Goal: Find specific page/section: Find specific page/section

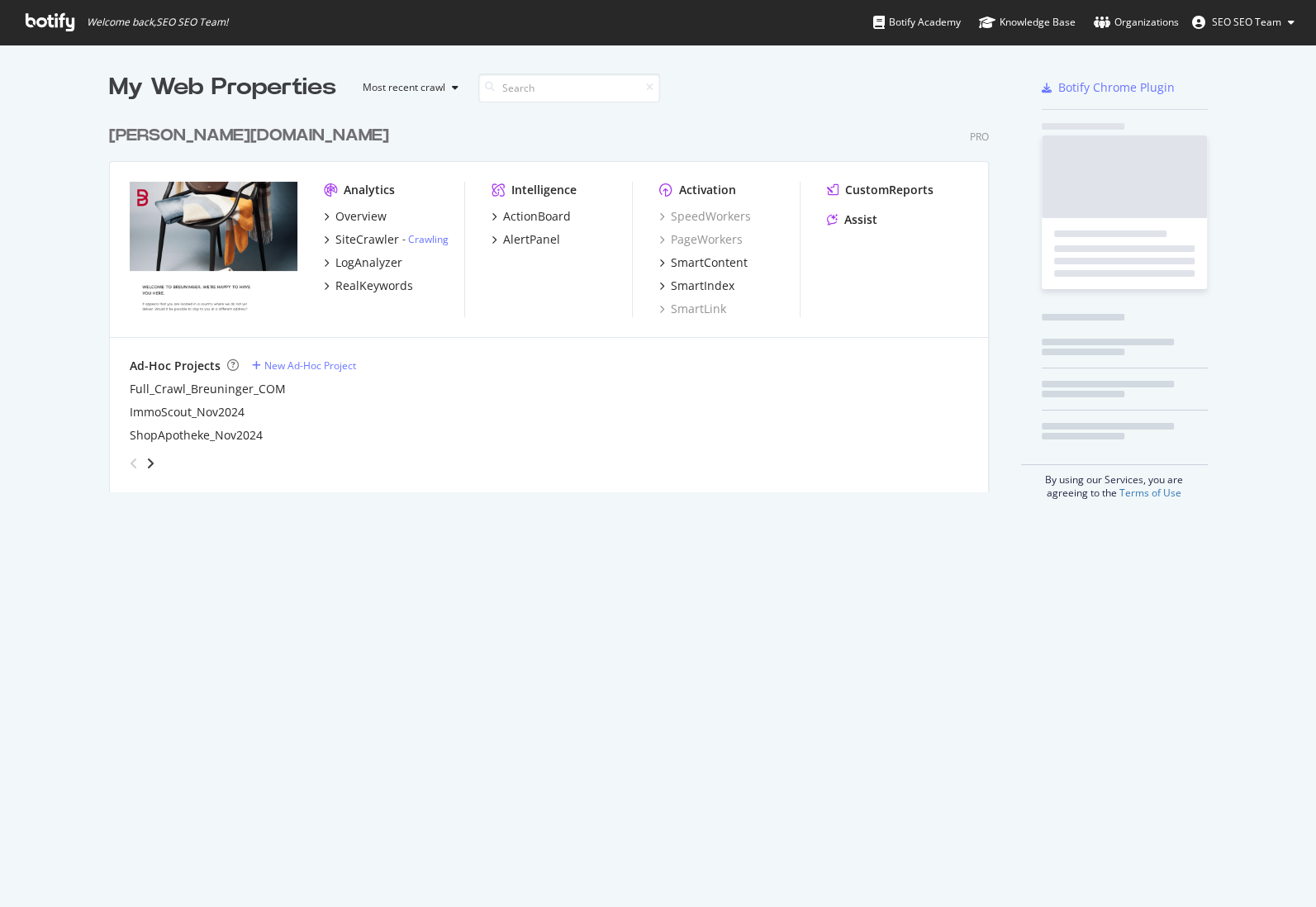
scroll to position [377, 881]
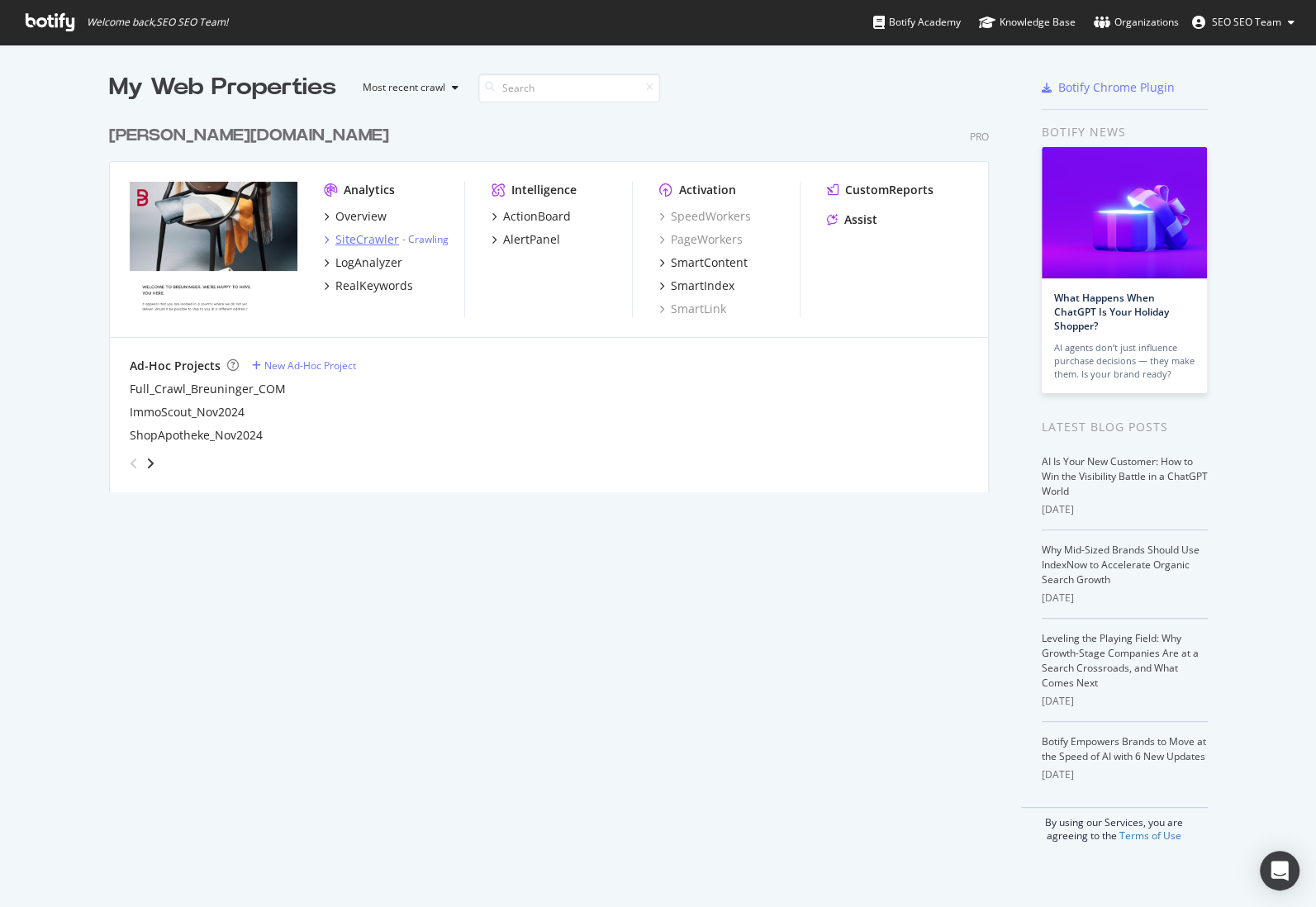
click at [361, 242] on div "SiteCrawler" at bounding box center [367, 239] width 64 height 17
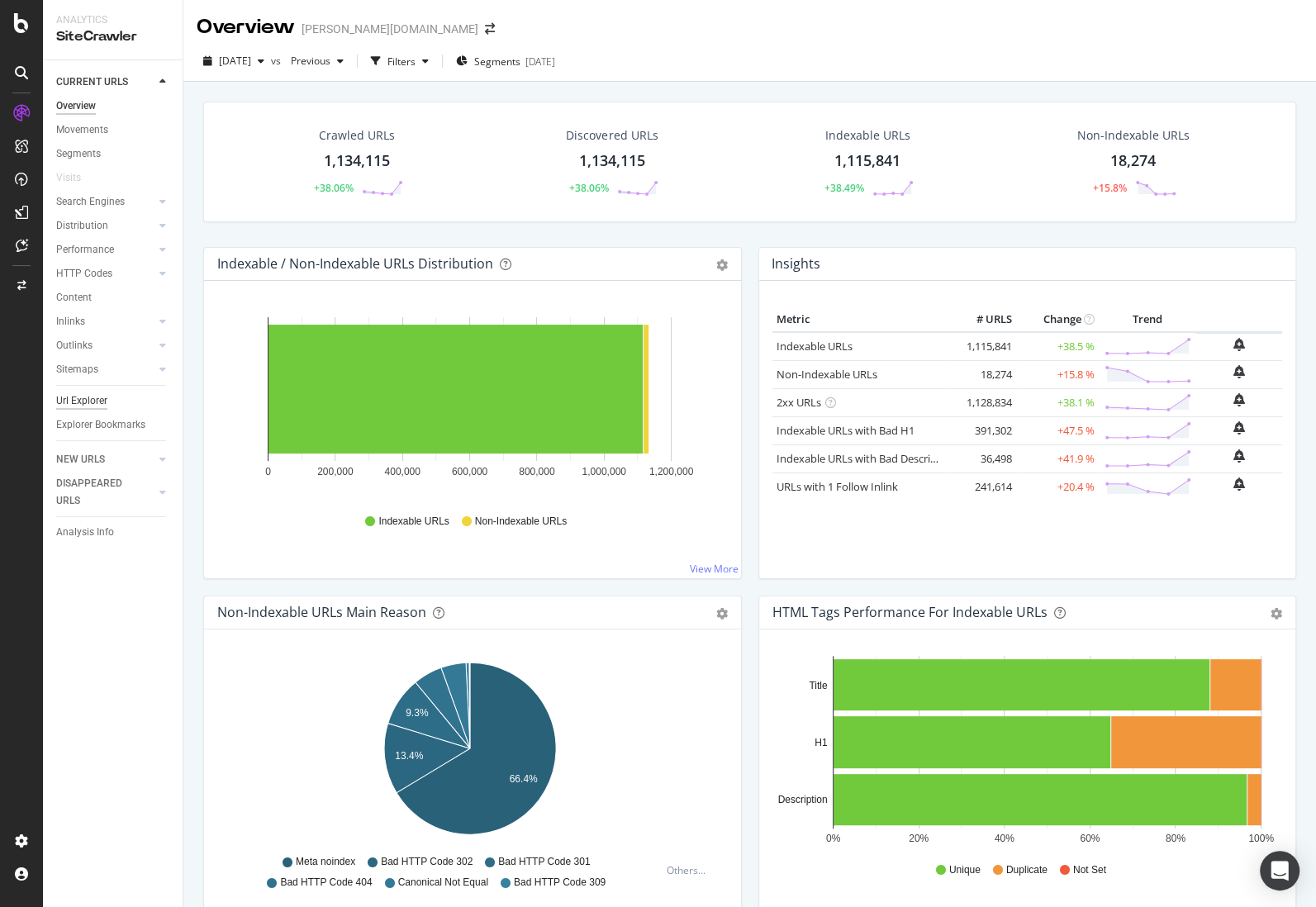
click at [101, 408] on div "Url Explorer" at bounding box center [81, 402] width 51 height 17
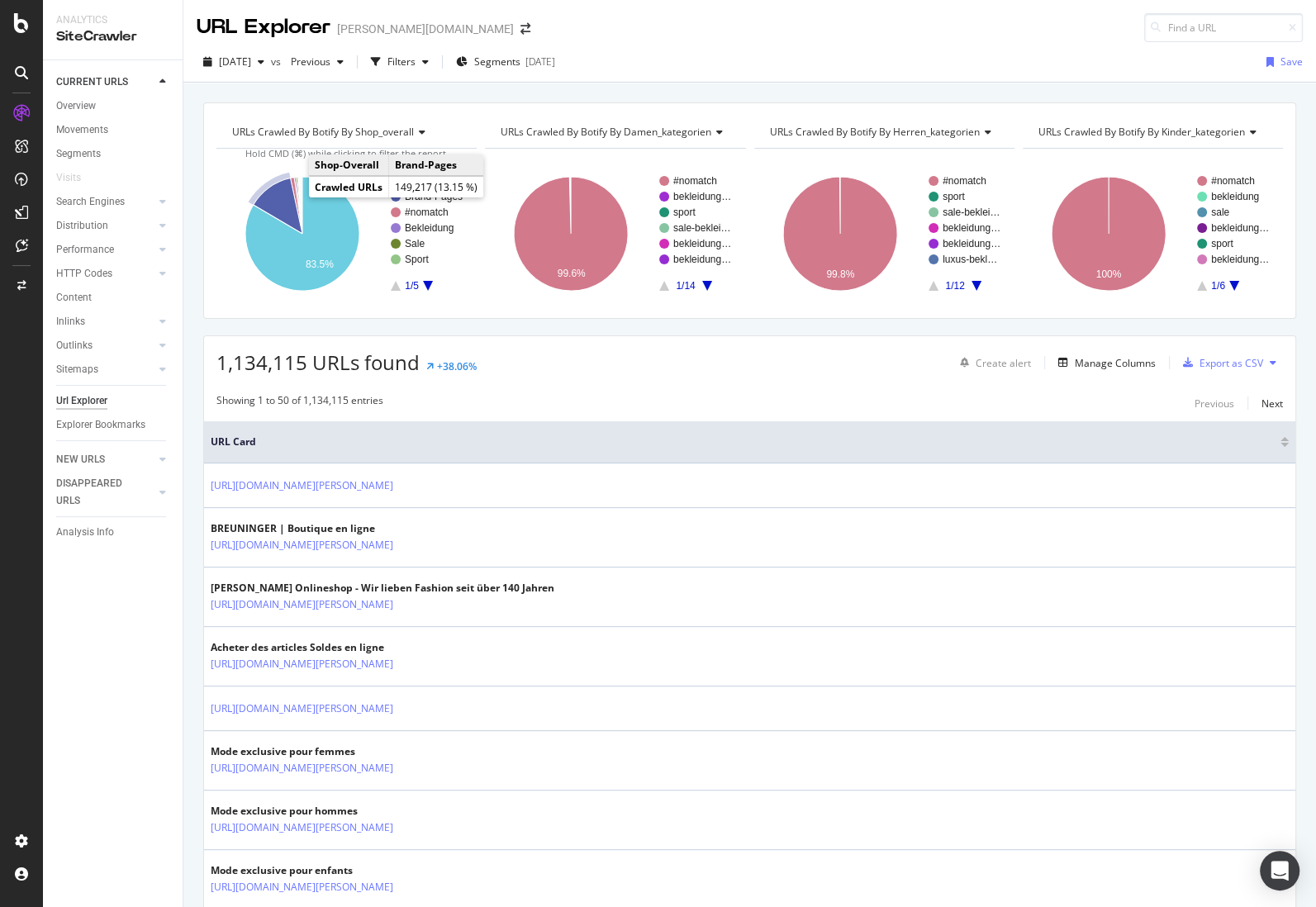
click at [280, 193] on icon "A chart." at bounding box center [278, 205] width 49 height 55
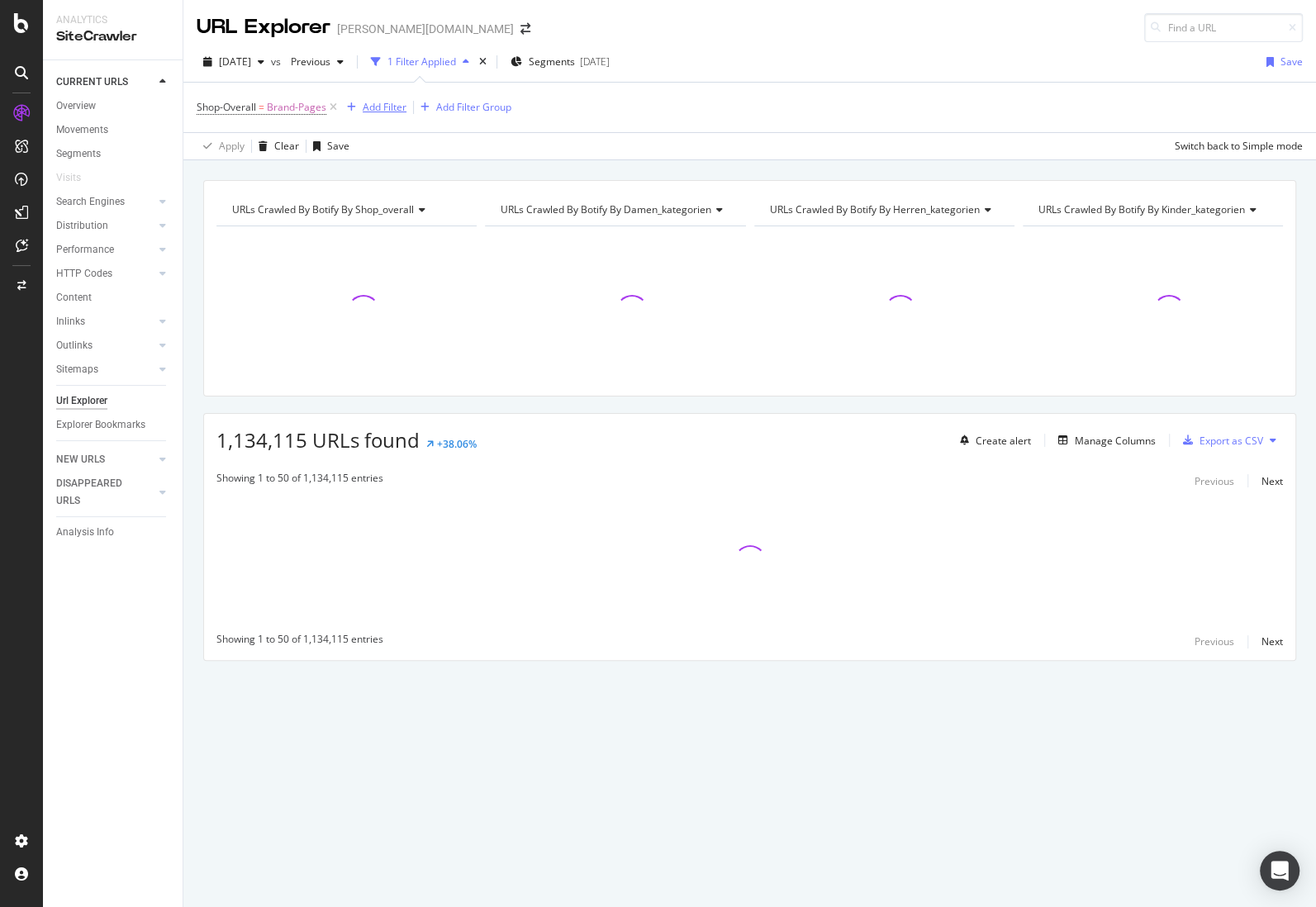
click at [383, 114] on div "Add Filter" at bounding box center [374, 107] width 66 height 18
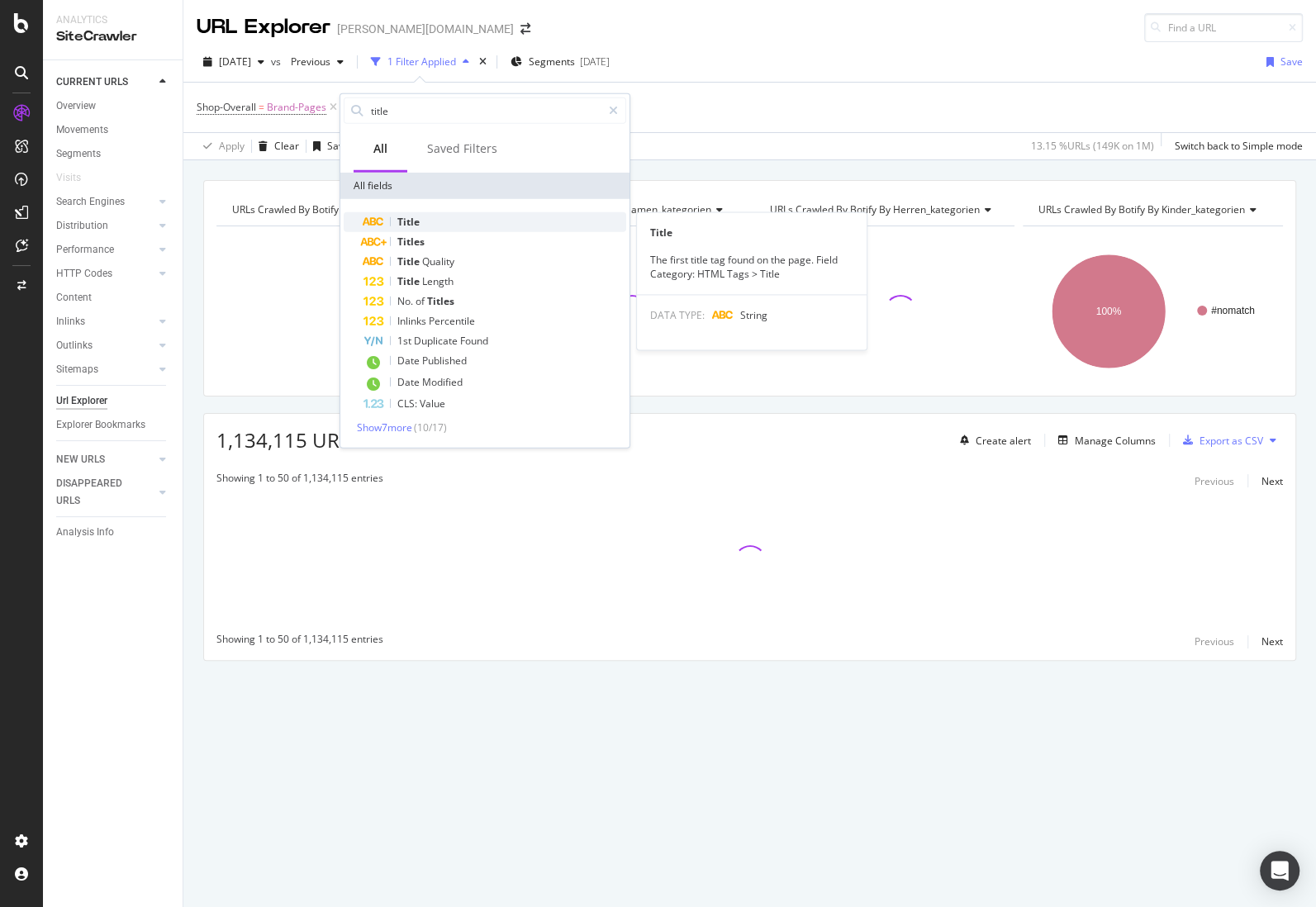
type input "title"
click at [430, 216] on div "Title" at bounding box center [494, 222] width 263 height 20
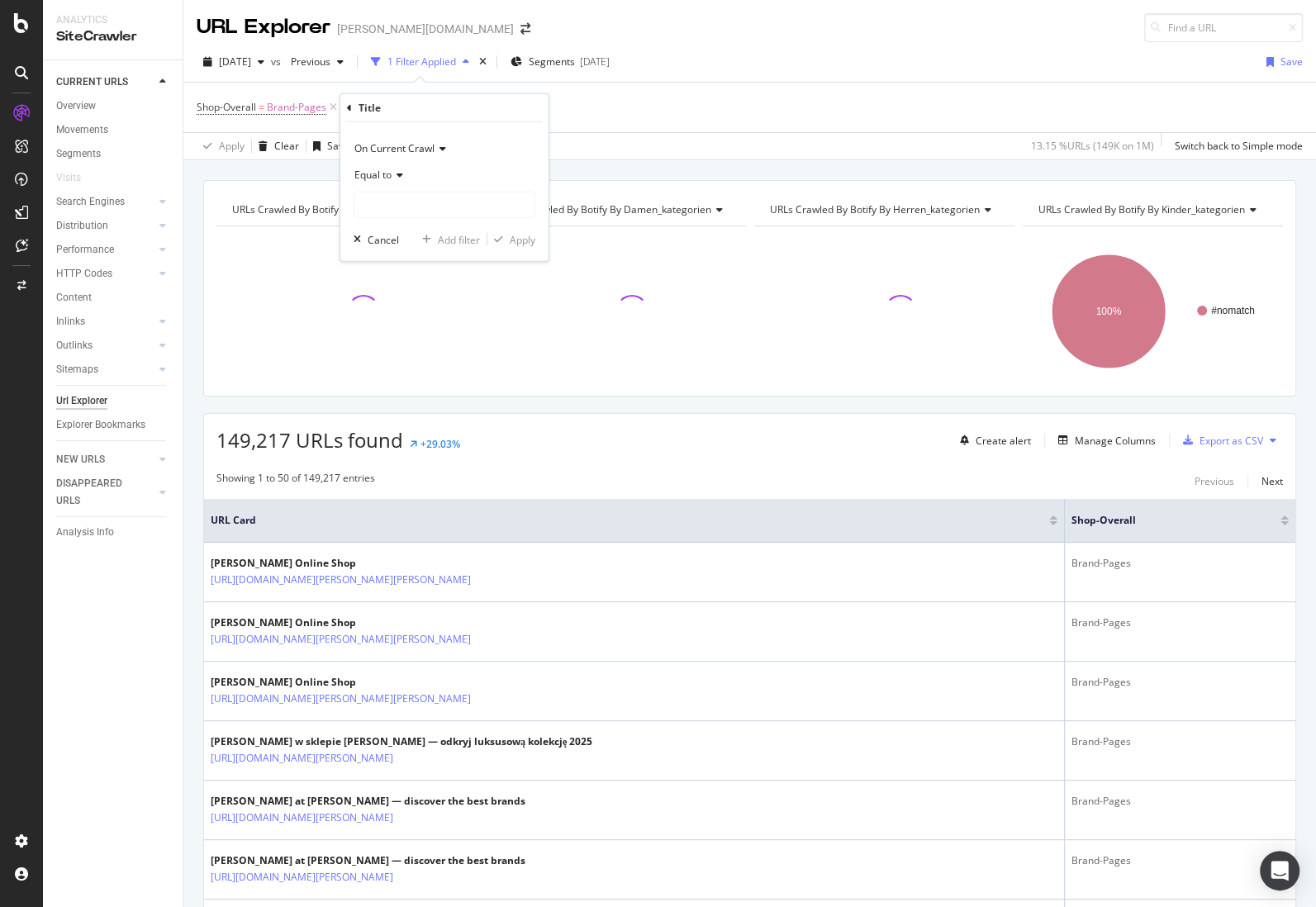
drag, startPoint x: 380, startPoint y: 169, endPoint x: 372, endPoint y: 186, distance: 18.8
click at [380, 169] on span "Equal to" at bounding box center [373, 175] width 38 height 14
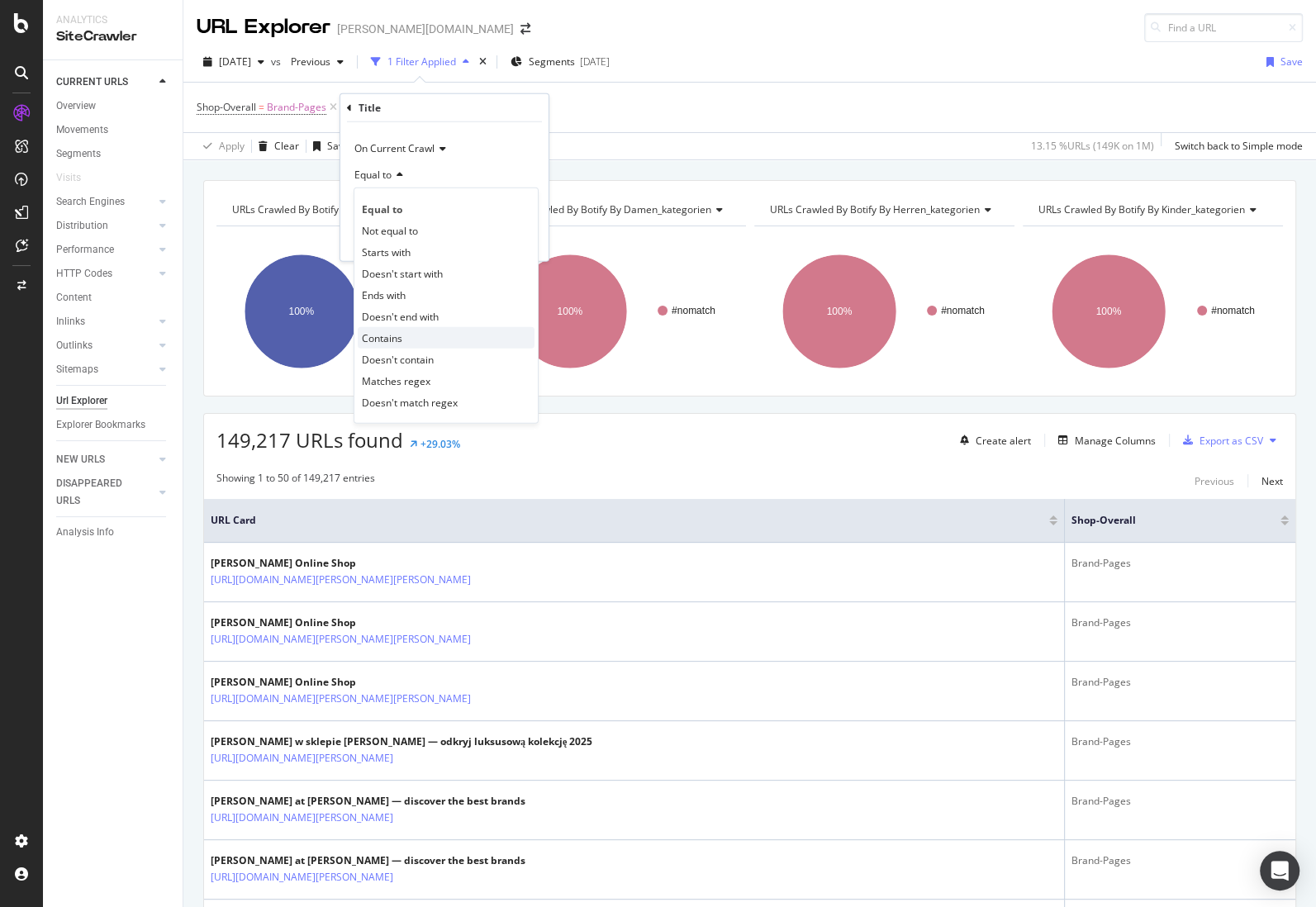
click at [394, 337] on span "Contains" at bounding box center [382, 338] width 40 height 14
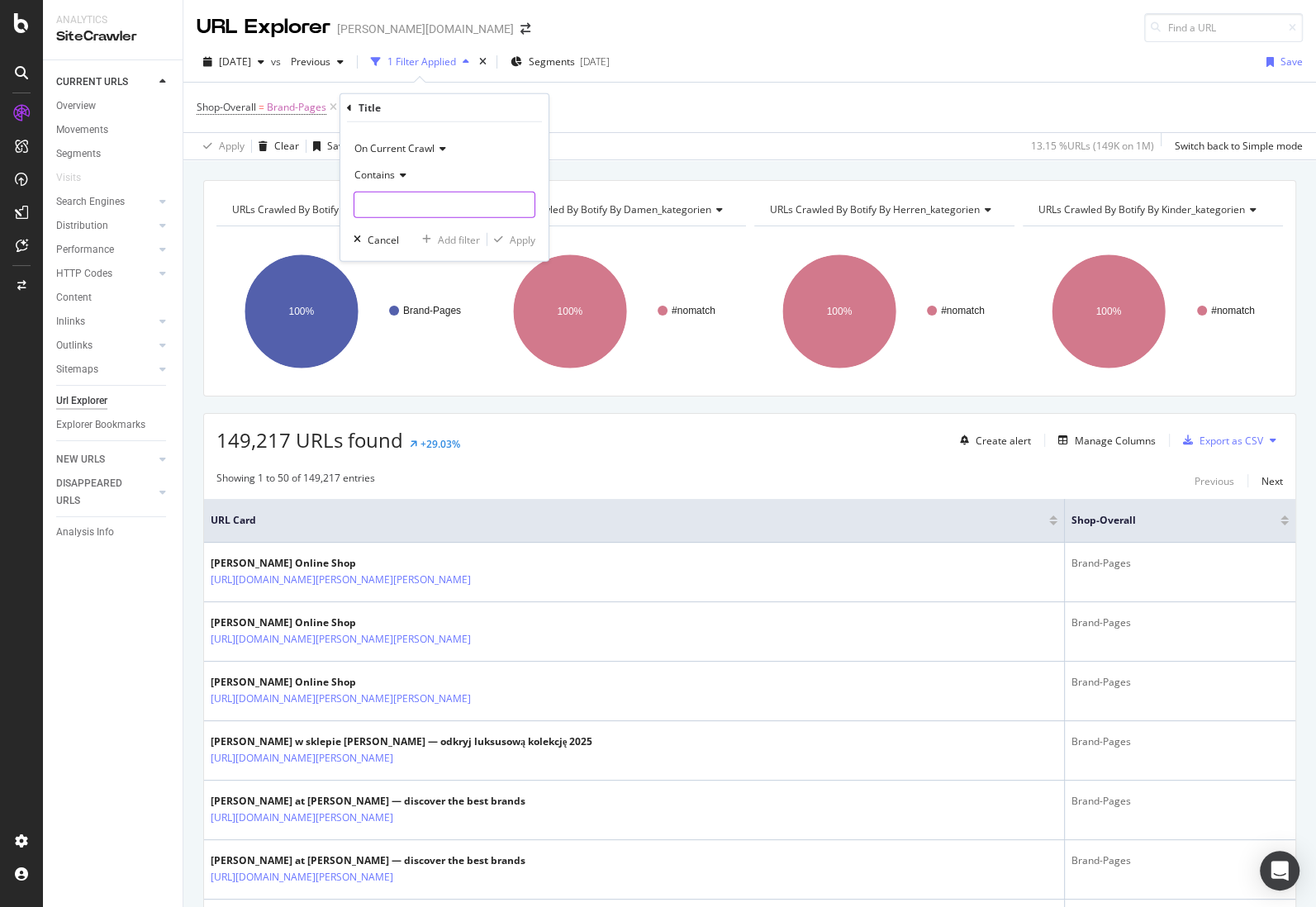
click at [382, 198] on input "text" at bounding box center [444, 205] width 180 height 26
type input "Dirndl"
click at [535, 236] on div "On Current Crawl Contains Dirndl Cancel Add filter Apply" at bounding box center [444, 191] width 209 height 139
click at [507, 244] on div "Apply" at bounding box center [511, 239] width 48 height 15
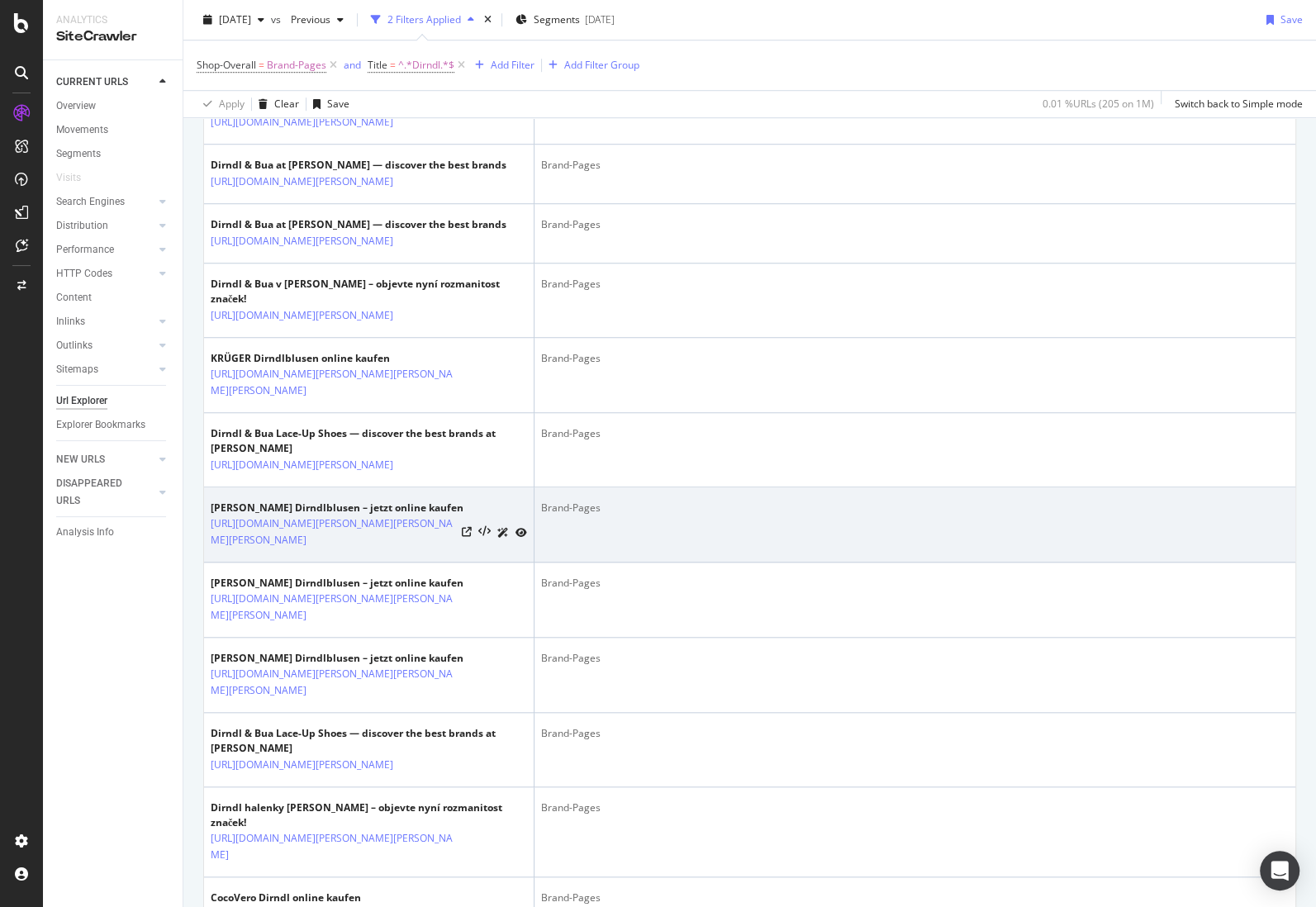
scroll to position [1907, 0]
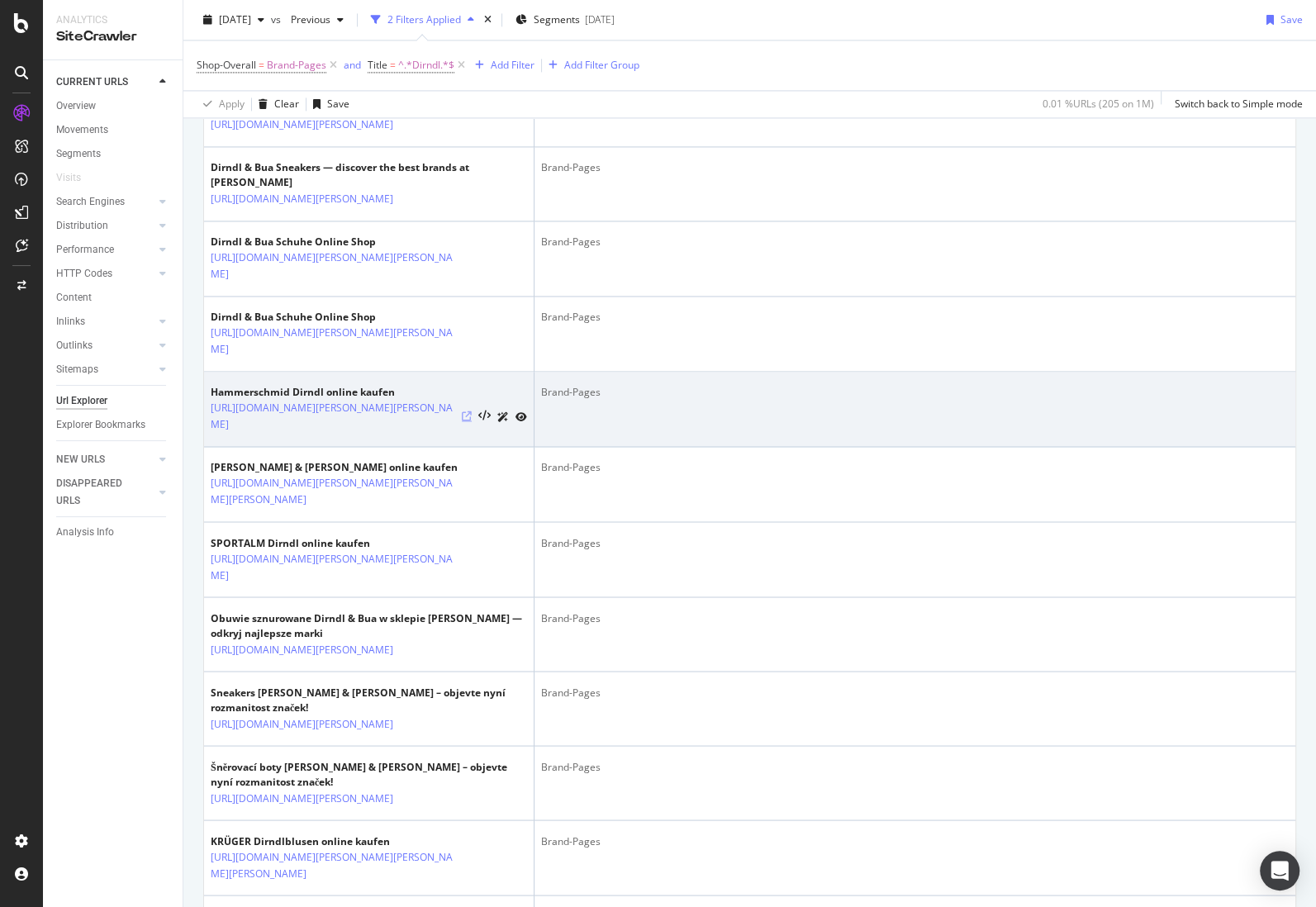
click at [470, 411] on icon at bounding box center [466, 416] width 10 height 10
